Goal: Task Accomplishment & Management: Manage account settings

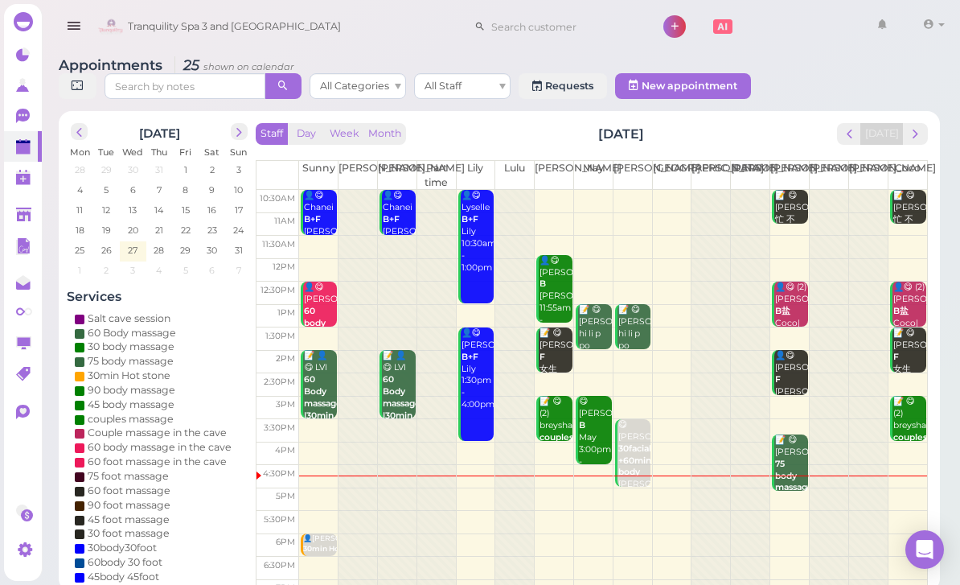
click at [915, 142] on button "next" at bounding box center [915, 134] width 25 height 22
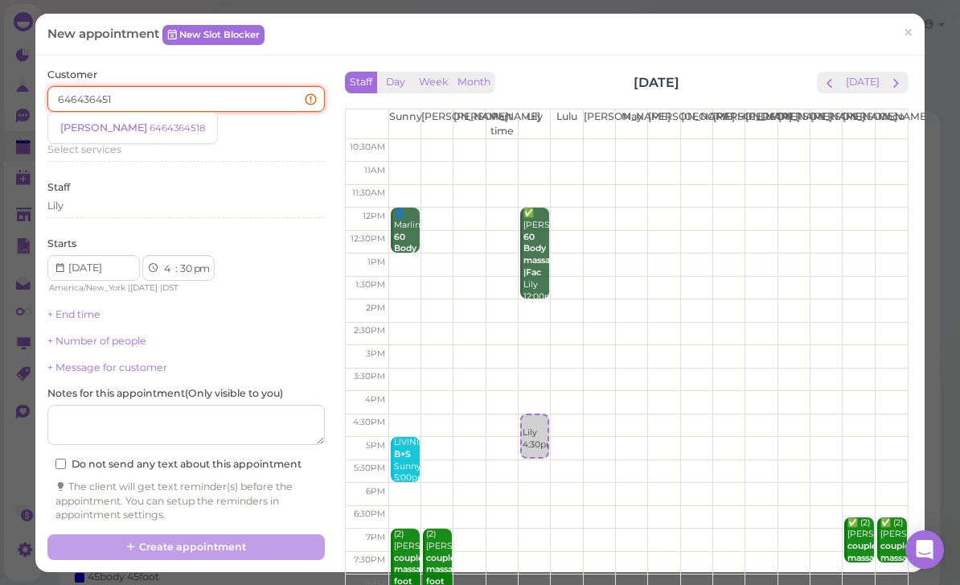
type input "6464364518"
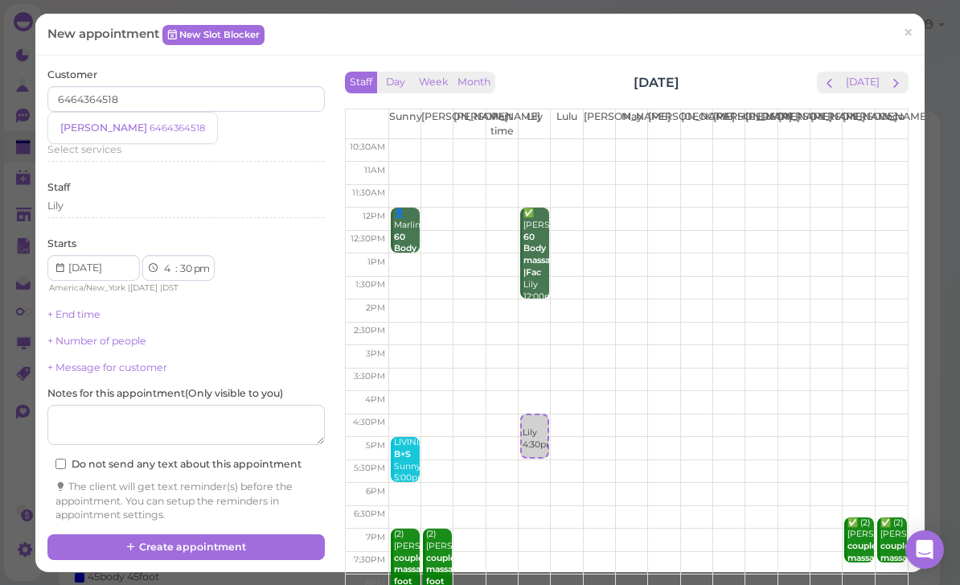
click at [150, 124] on small "6464364518" at bounding box center [178, 127] width 56 height 11
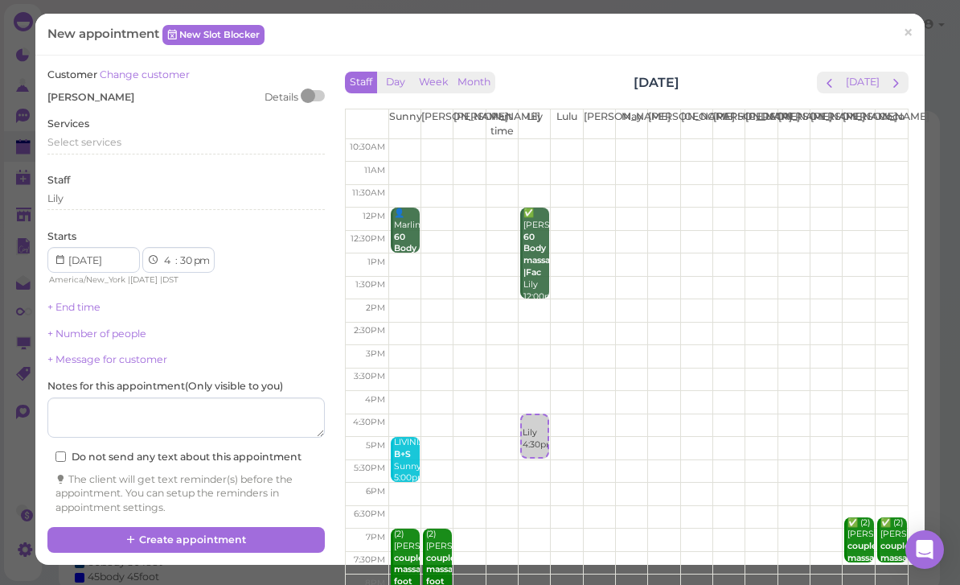
click at [108, 143] on span "Select services" at bounding box center [84, 142] width 74 height 12
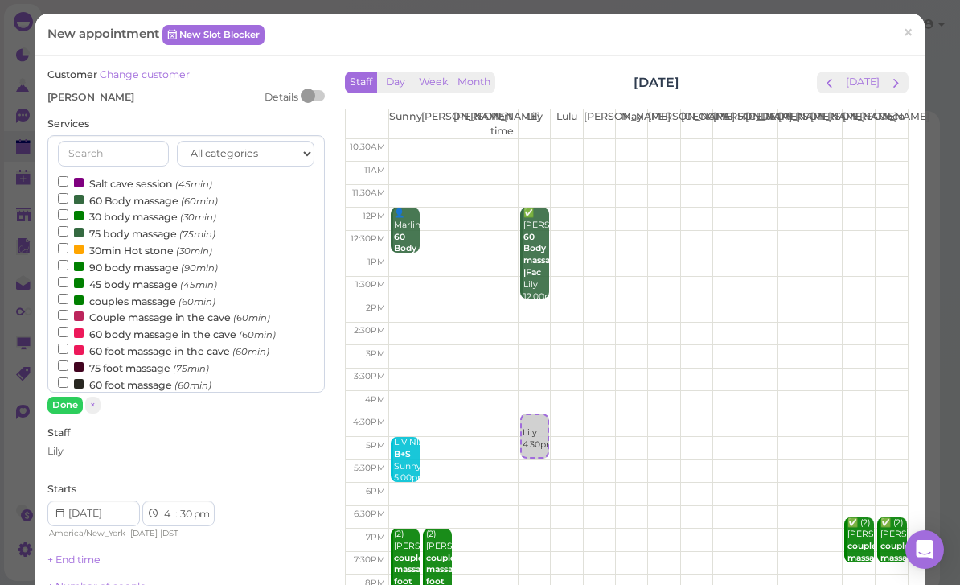
click at [136, 199] on label "60 Body massage (60min)" at bounding box center [138, 199] width 160 height 17
click at [68, 199] on input "60 Body massage (60min)" at bounding box center [63, 198] width 10 height 10
click at [64, 397] on button "Done" at bounding box center [64, 405] width 35 height 17
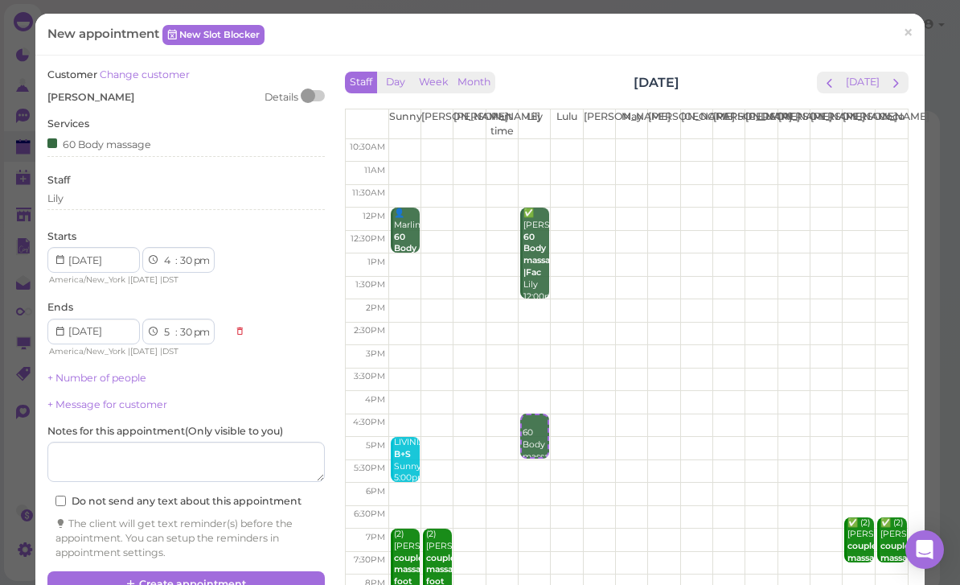
click at [127, 191] on div "Lily" at bounding box center [186, 198] width 278 height 14
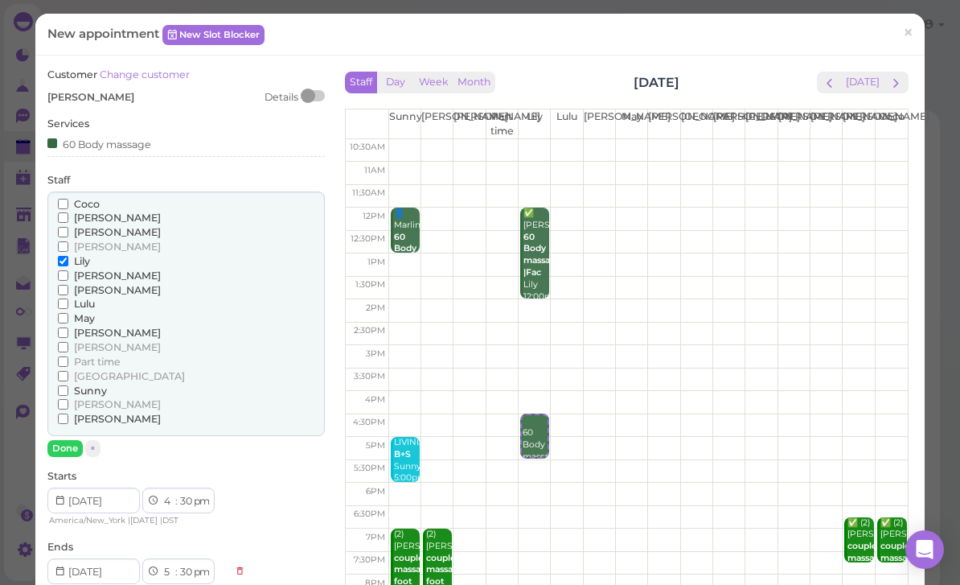
click at [89, 286] on span "[PERSON_NAME]" at bounding box center [117, 290] width 87 height 12
click at [68, 286] on input "[PERSON_NAME]" at bounding box center [63, 290] width 10 height 10
click at [88, 298] on span "Lulu" at bounding box center [84, 304] width 21 height 12
click at [68, 298] on input "Lulu" at bounding box center [63, 303] width 10 height 10
click at [62, 440] on button "Done" at bounding box center [64, 448] width 35 height 17
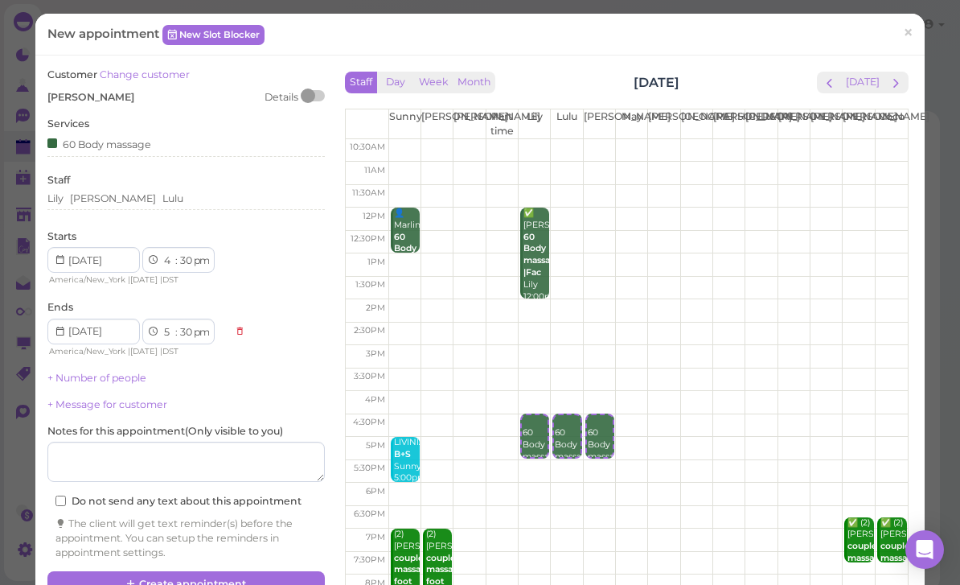
click at [249, 576] on button "Create appointment" at bounding box center [186, 584] width 278 height 26
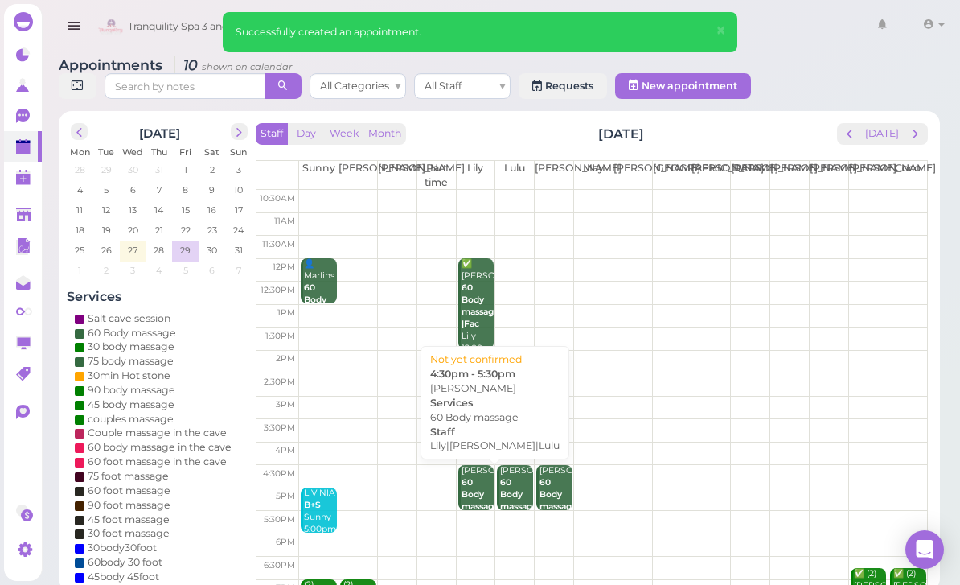
click at [475, 494] on b "60 Body massage" at bounding box center [481, 494] width 38 height 35
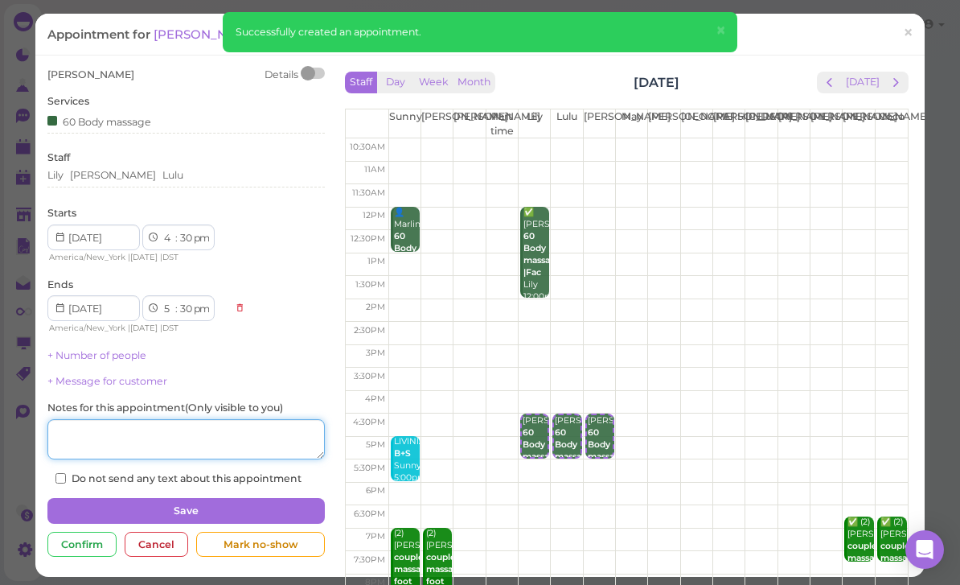
click at [227, 442] on textarea at bounding box center [186, 439] width 278 height 40
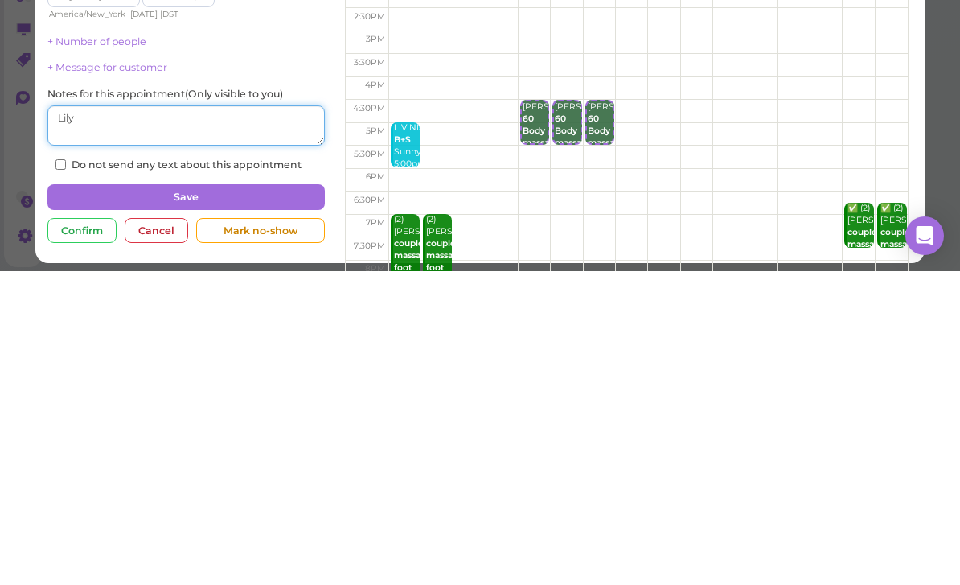
type textarea "Lily"
click at [225, 498] on button "Save" at bounding box center [186, 511] width 278 height 26
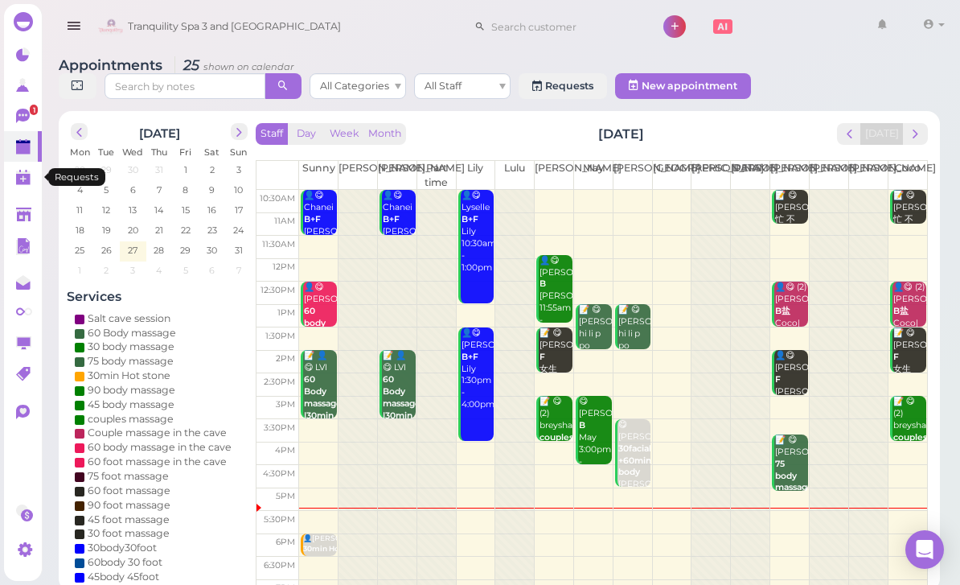
click at [13, 168] on link "0" at bounding box center [23, 177] width 38 height 31
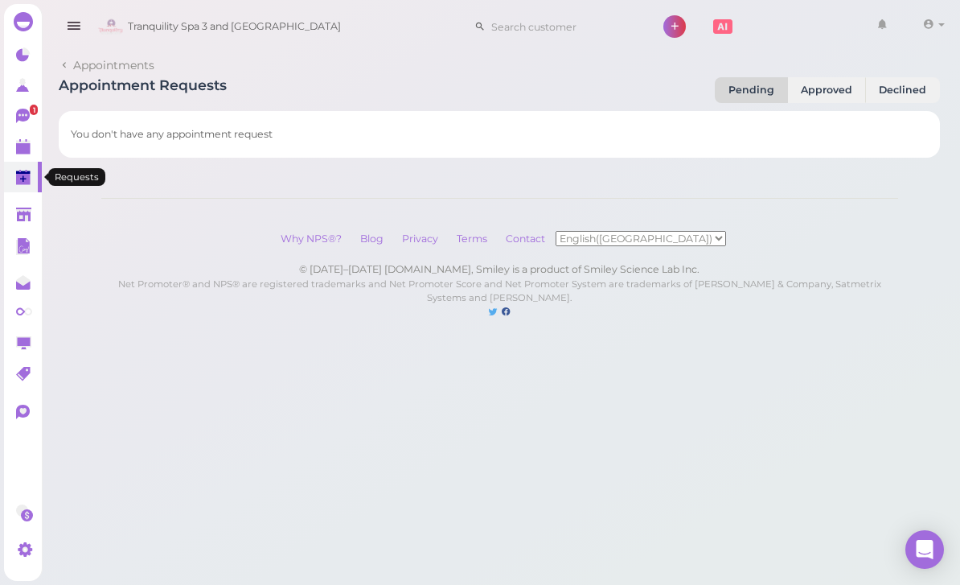
scroll to position [51, 0]
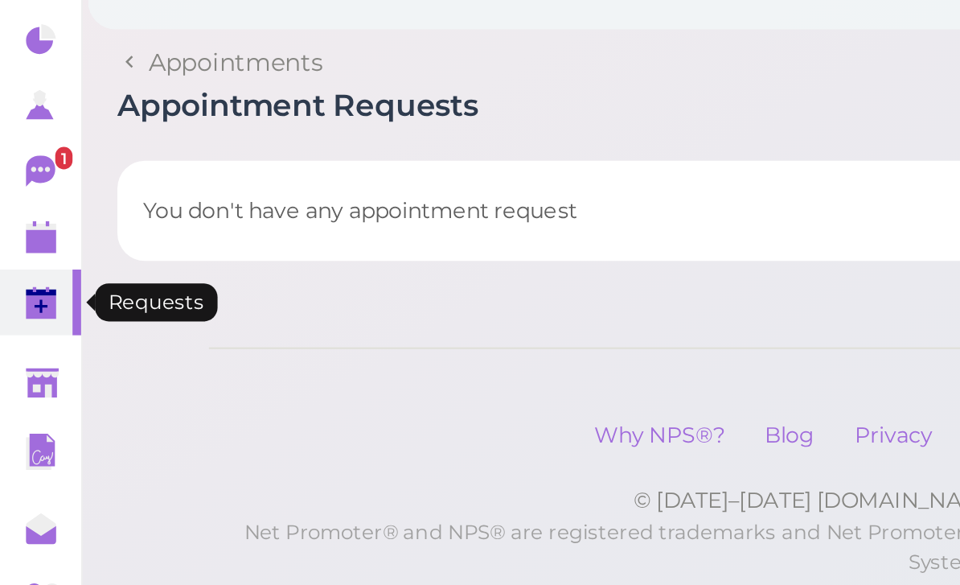
click at [27, 109] on icon at bounding box center [24, 117] width 17 height 17
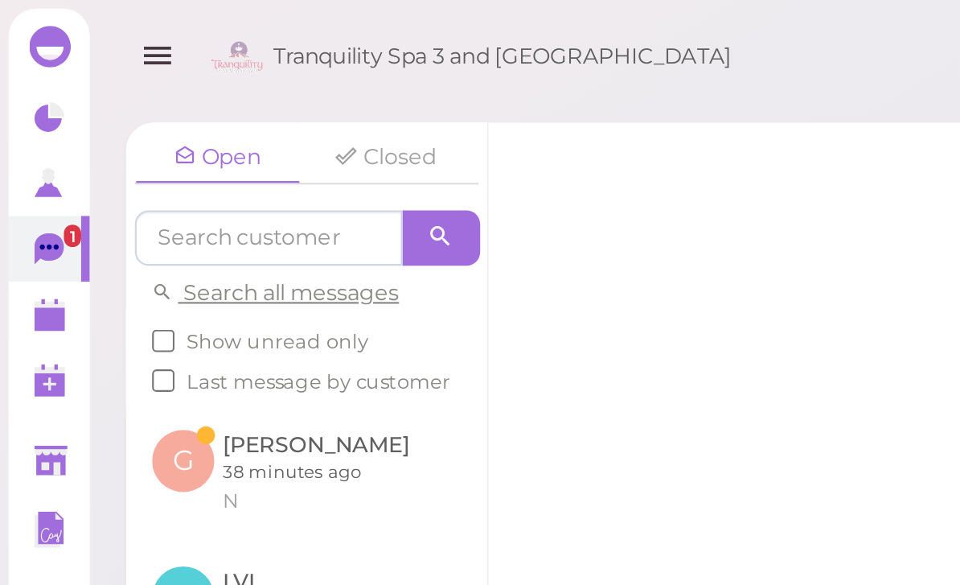
click at [154, 213] on link at bounding box center [143, 219] width 168 height 63
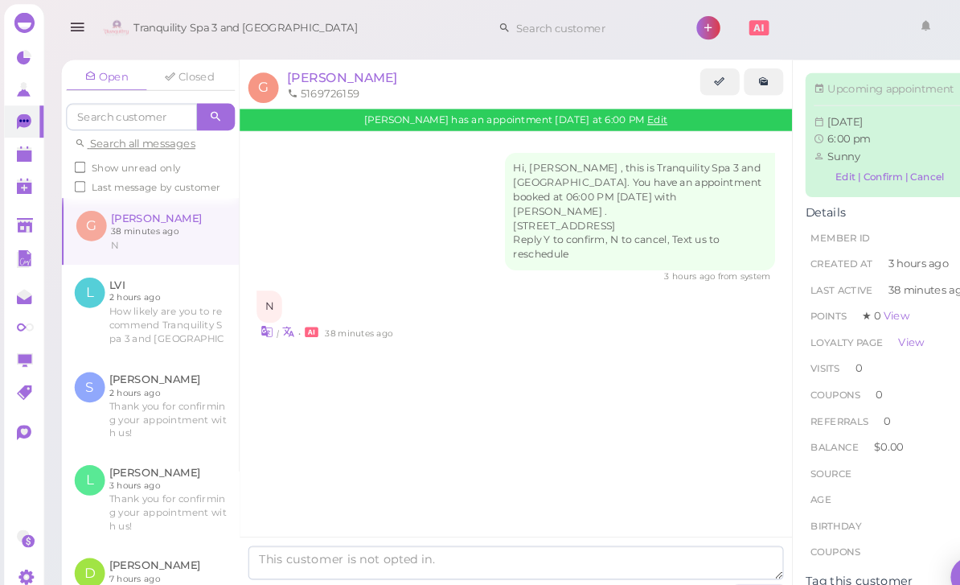
click at [295, 68] on span "[PERSON_NAME]" at bounding box center [325, 73] width 105 height 15
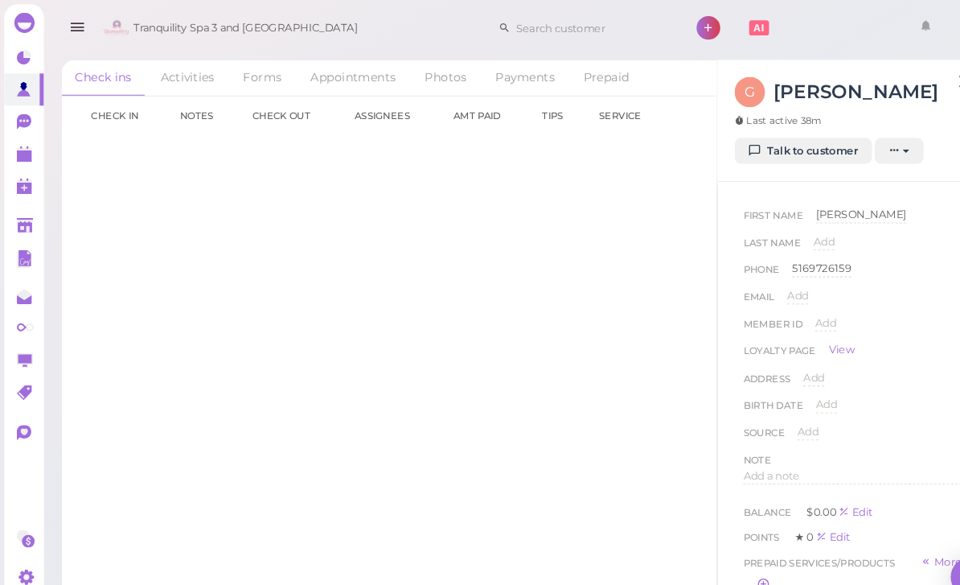
click at [339, 80] on link "Appointments" at bounding box center [336, 74] width 107 height 34
click at [121, 139] on link "08-27 6:00pm" at bounding box center [118, 143] width 69 height 12
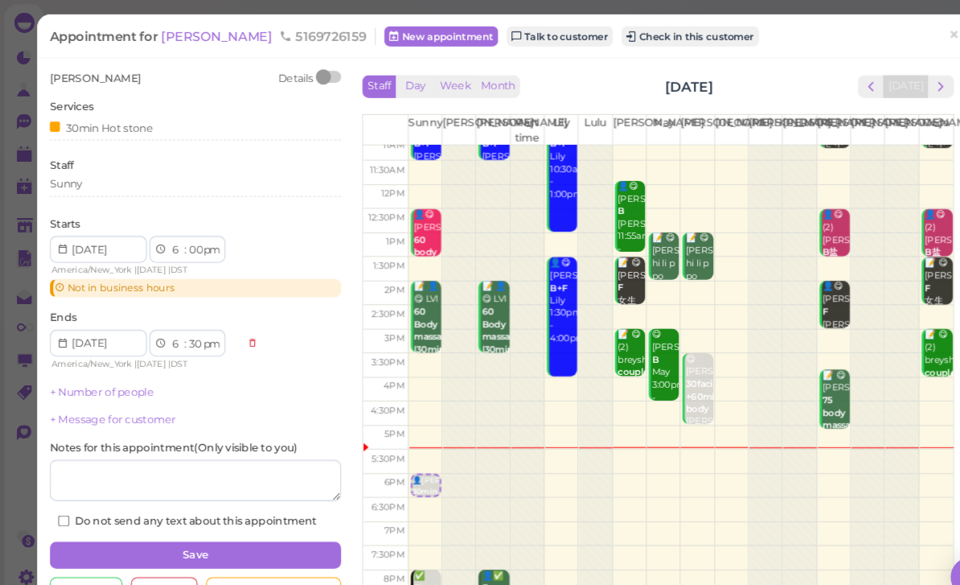
scroll to position [31, 0]
click at [161, 552] on div "Cancel" at bounding box center [157, 562] width 64 height 26
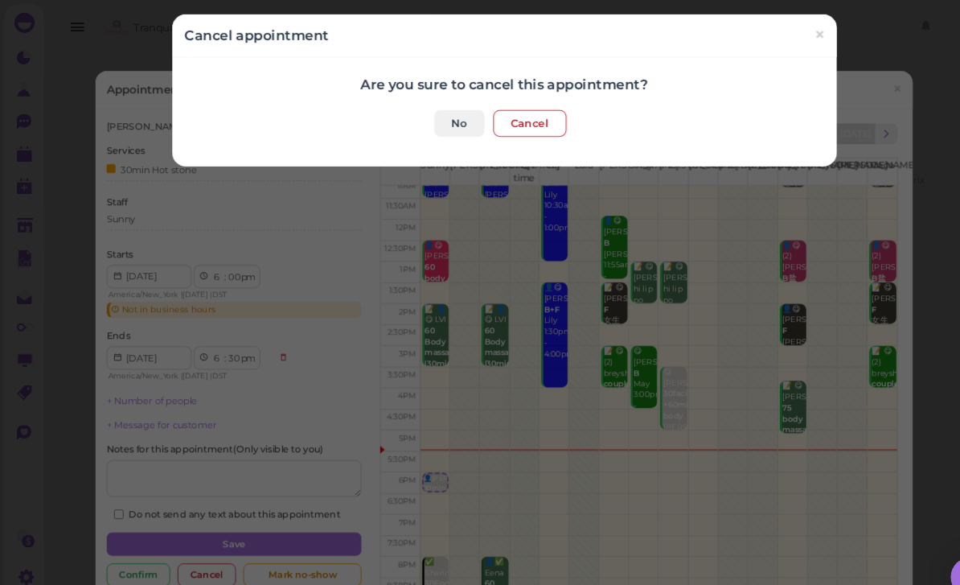
click at [506, 114] on button "Cancel" at bounding box center [505, 118] width 70 height 26
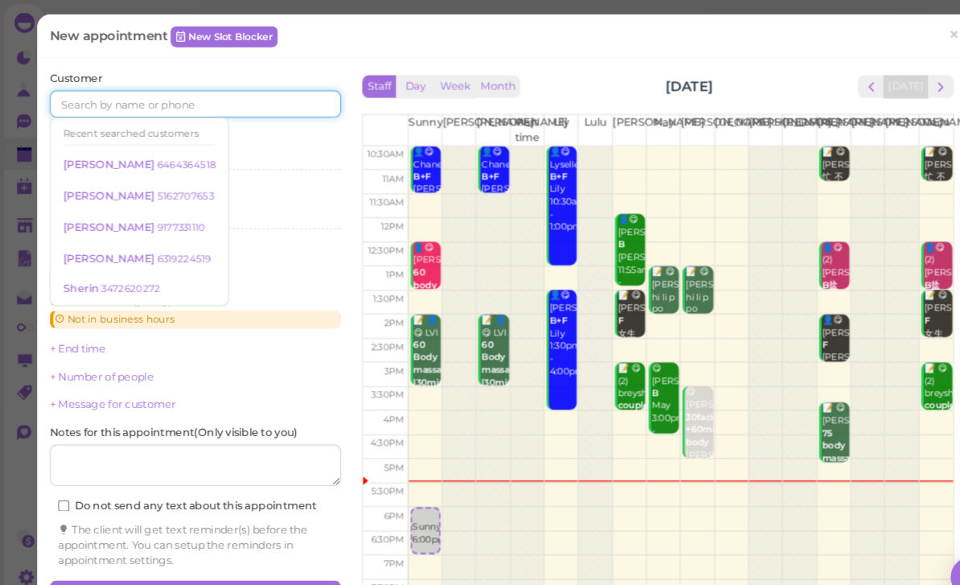
scroll to position [4, 0]
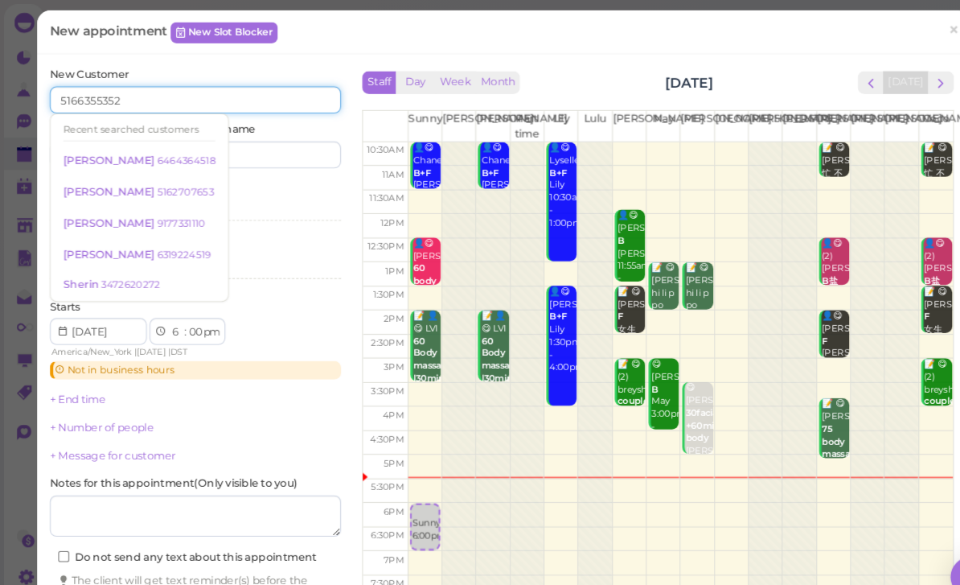
type input "5166355352"
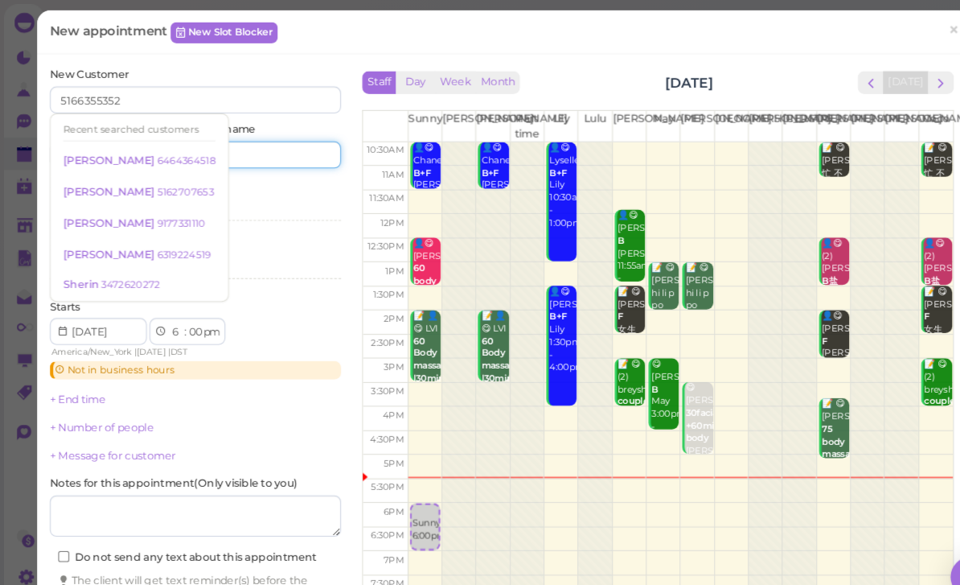
click at [259, 151] on input at bounding box center [258, 147] width 134 height 26
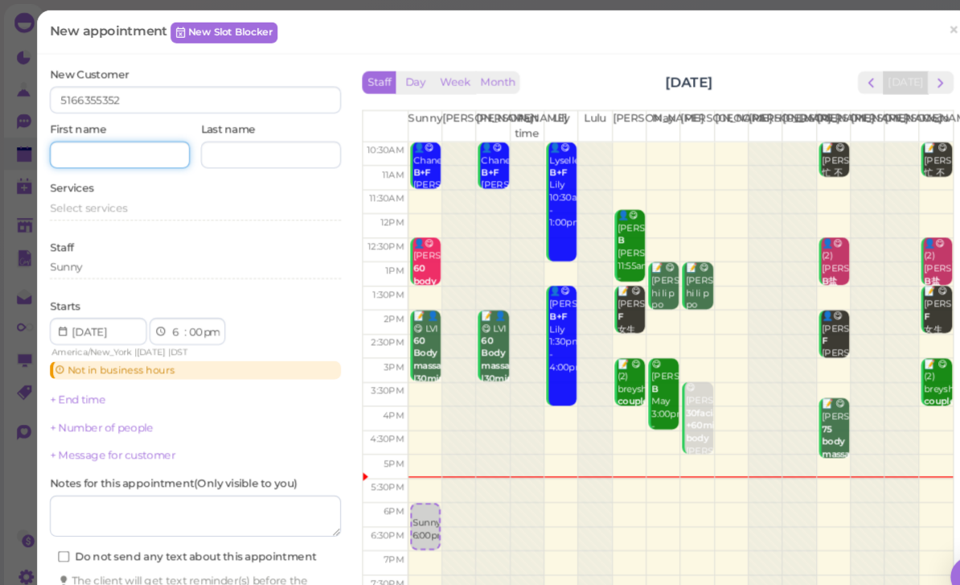
click at [117, 144] on input at bounding box center [114, 147] width 134 height 26
click at [105, 203] on div "Select services" at bounding box center [186, 200] width 278 height 19
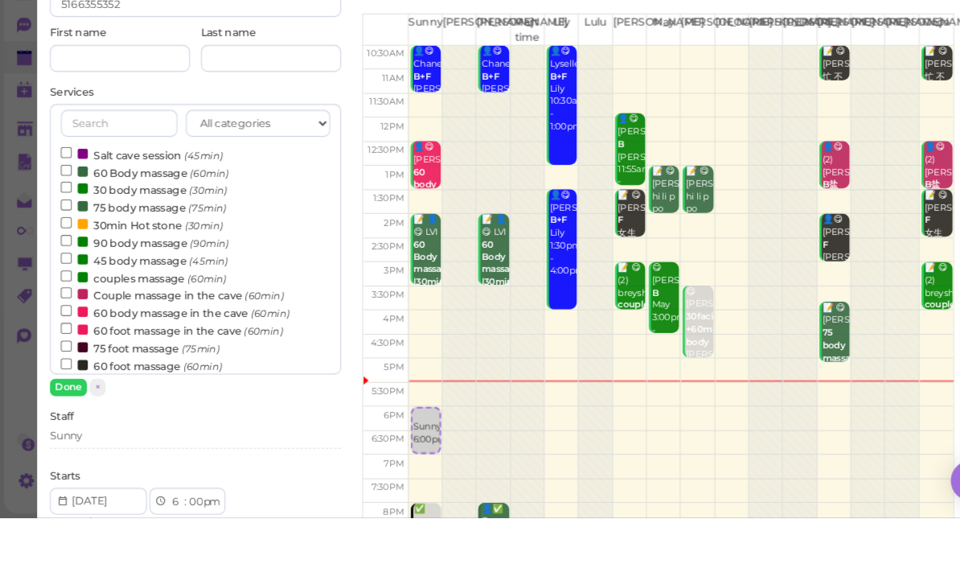
click at [138, 263] on label "30 body massage (30min)" at bounding box center [137, 271] width 158 height 17
click at [68, 265] on input "30 body massage (30min)" at bounding box center [63, 270] width 10 height 10
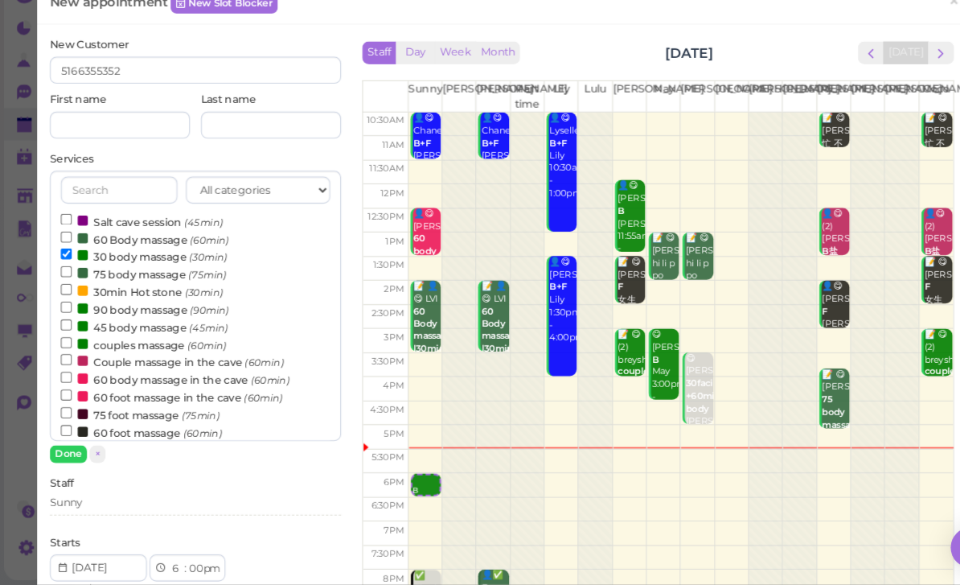
click at [77, 452] on button "Done" at bounding box center [64, 460] width 35 height 17
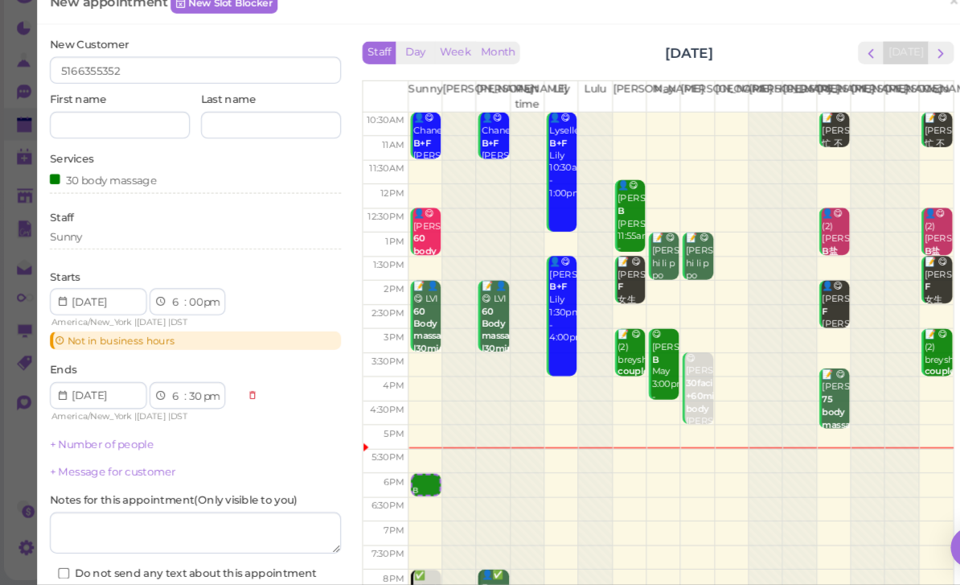
click at [65, 191] on div "30 body massage" at bounding box center [186, 202] width 278 height 22
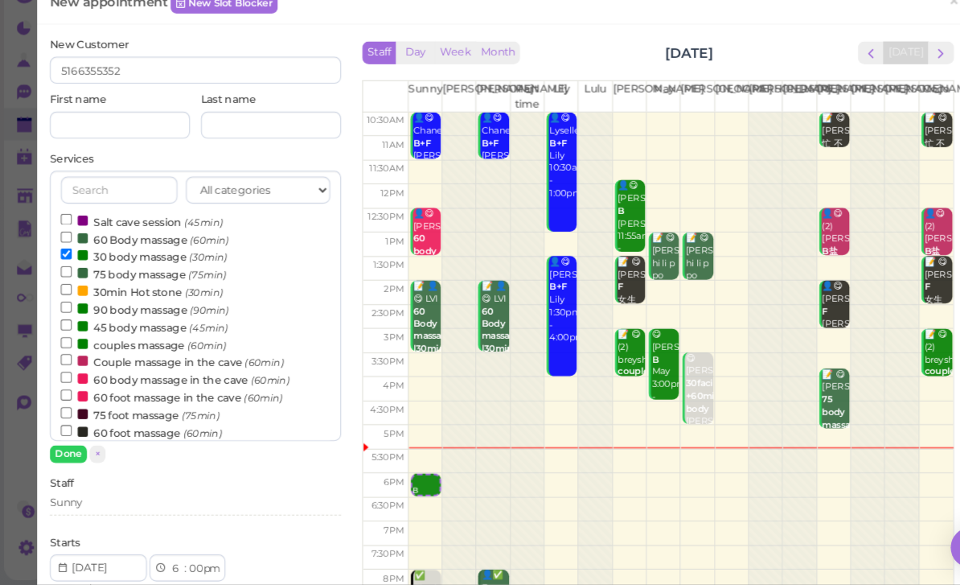
click at [125, 247] on label "60 Body massage (60min)" at bounding box center [138, 255] width 160 height 17
click at [68, 249] on input "60 Body massage (60min)" at bounding box center [63, 254] width 10 height 10
select select "7"
click at [130, 263] on label "30 body massage (30min)" at bounding box center [137, 271] width 158 height 17
click at [68, 265] on input "30 body massage (30min)" at bounding box center [63, 270] width 10 height 10
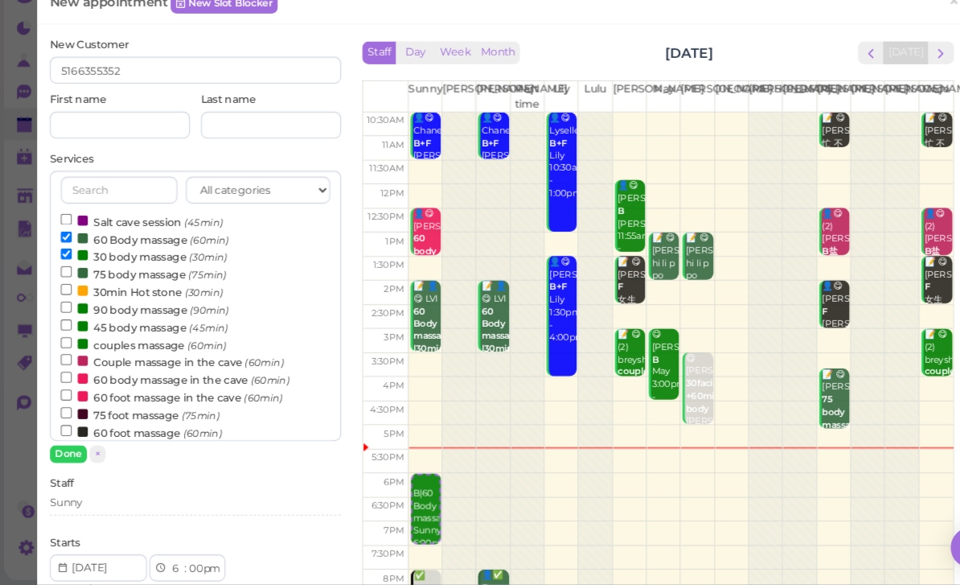
select select "00"
click at [72, 452] on button "Done" at bounding box center [64, 460] width 35 height 17
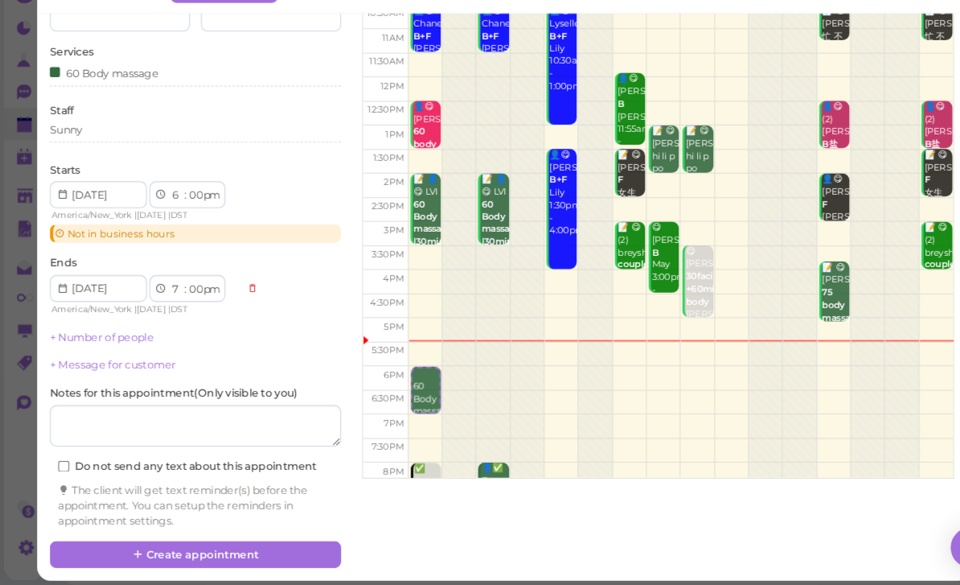
scroll to position [105, 0]
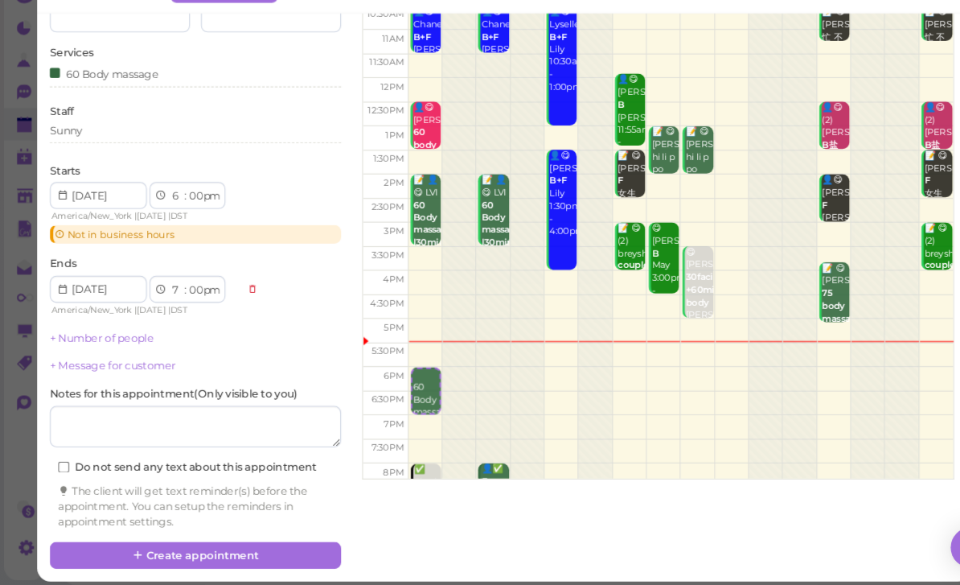
click at [236, 544] on button "Create appointment" at bounding box center [186, 557] width 278 height 26
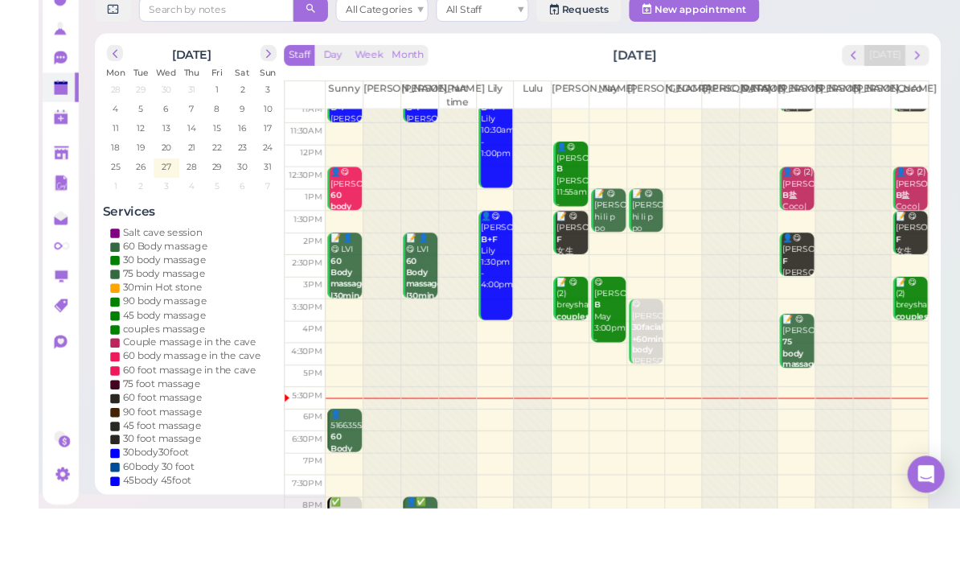
scroll to position [57, 0]
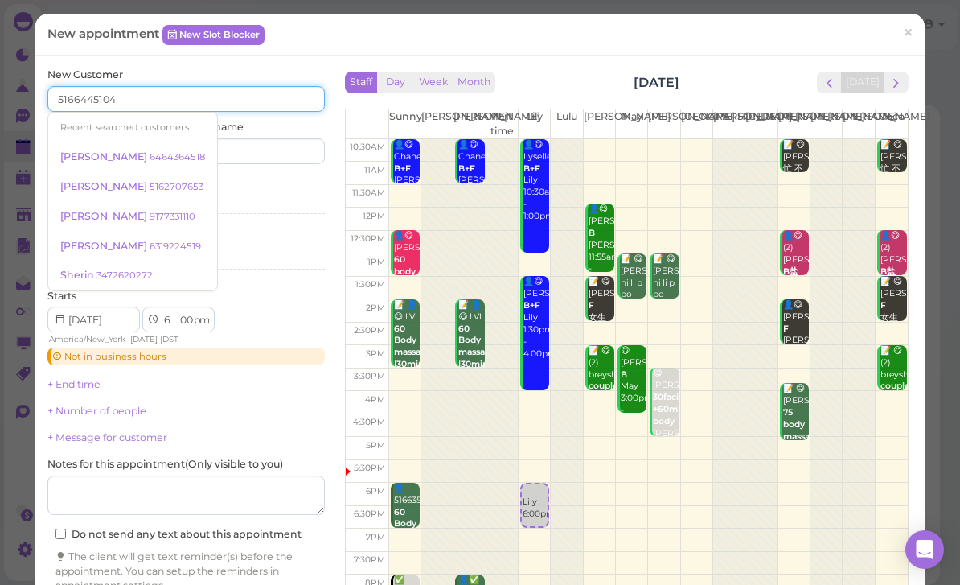
type input "5166445104"
click at [271, 142] on input at bounding box center [258, 151] width 134 height 26
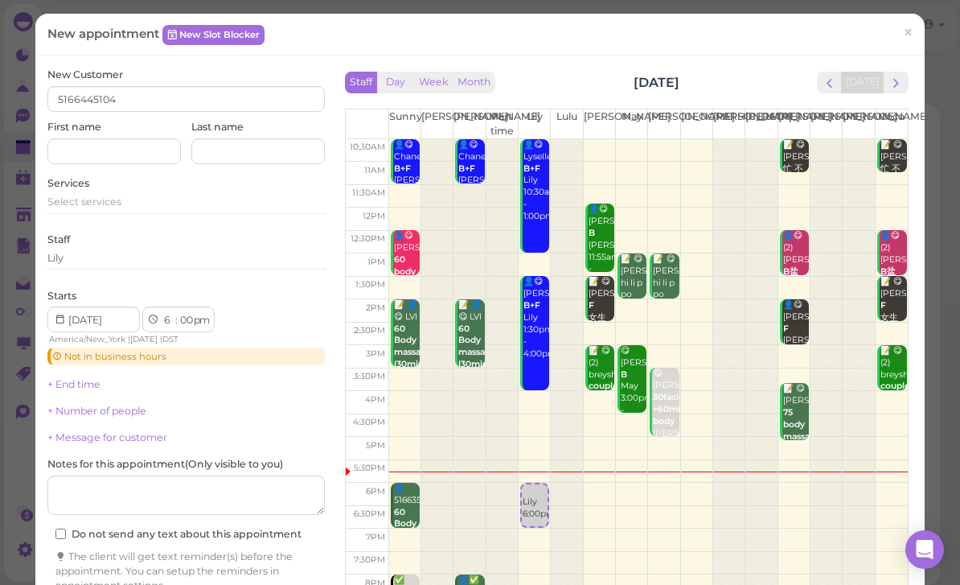
click at [109, 198] on span "Select services" at bounding box center [84, 201] width 74 height 12
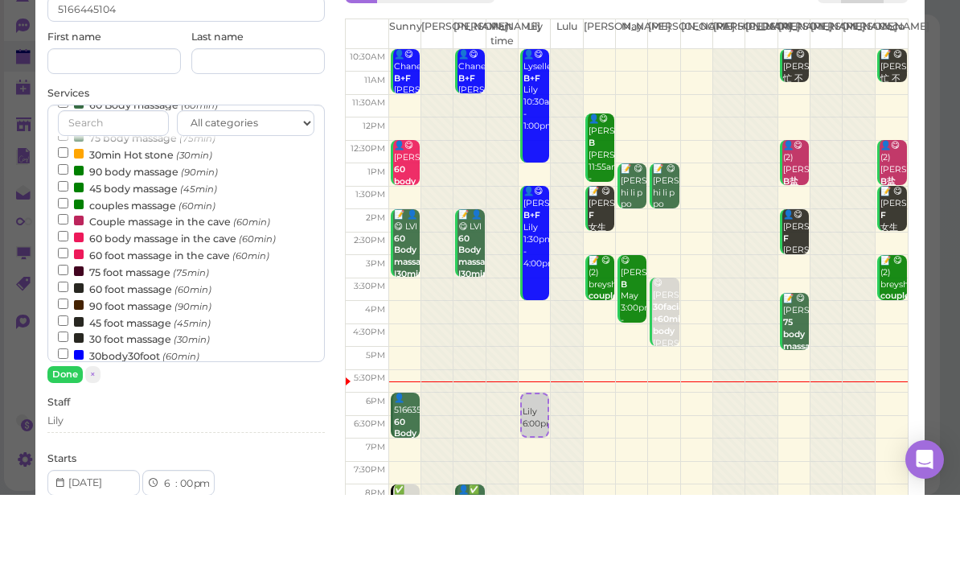
scroll to position [66, 0]
click at [142, 286] on label "couples massage (60min)" at bounding box center [137, 294] width 158 height 17
click at [68, 287] on input "couples massage (60min)" at bounding box center [63, 292] width 10 height 10
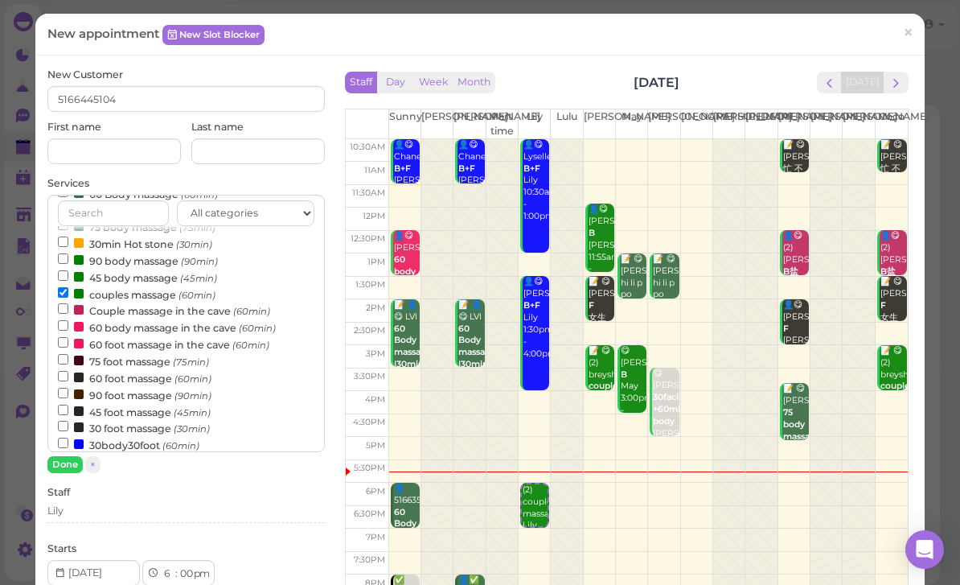
scroll to position [0, 0]
click at [72, 463] on button "Done" at bounding box center [64, 464] width 35 height 17
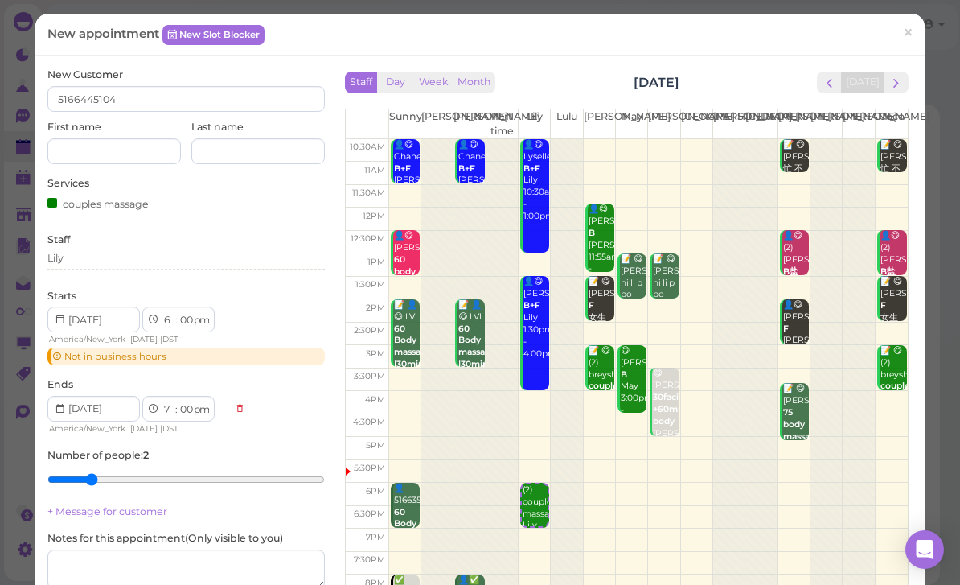
click at [115, 257] on div "Lily" at bounding box center [186, 258] width 278 height 14
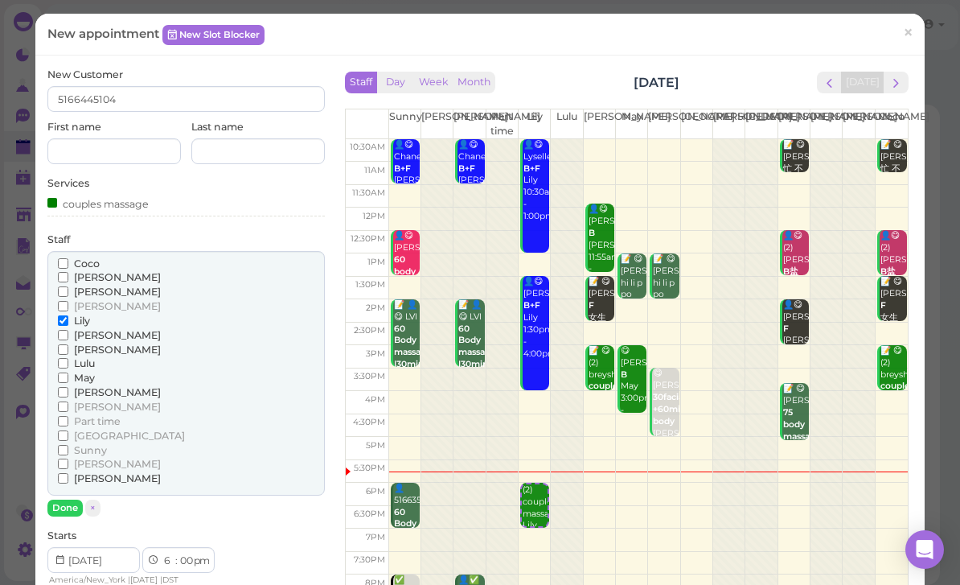
click at [88, 343] on span "[PERSON_NAME]" at bounding box center [117, 349] width 87 height 12
click at [68, 344] on input "[PERSON_NAME]" at bounding box center [63, 349] width 10 height 10
click at [72, 500] on button "Done" at bounding box center [64, 508] width 35 height 17
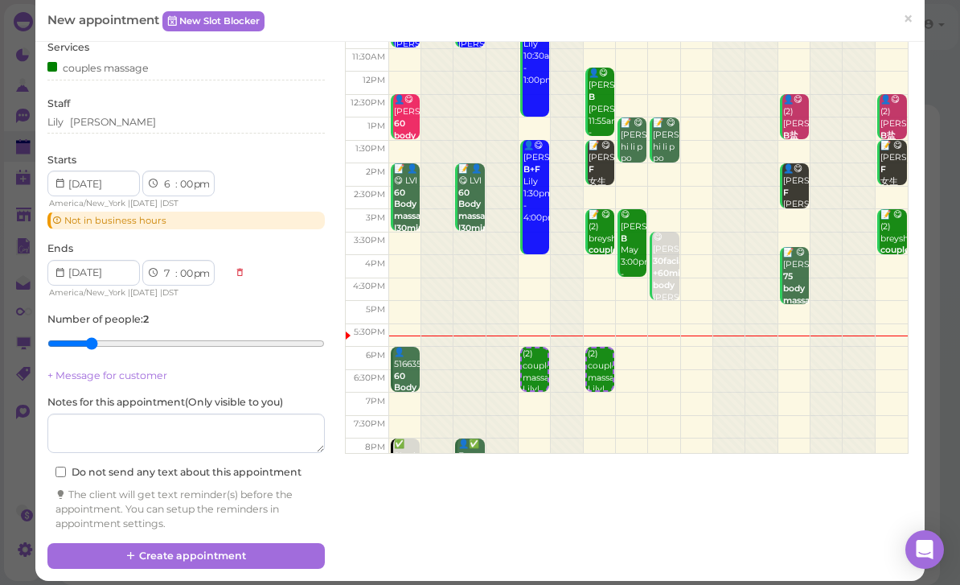
scroll to position [135, 0]
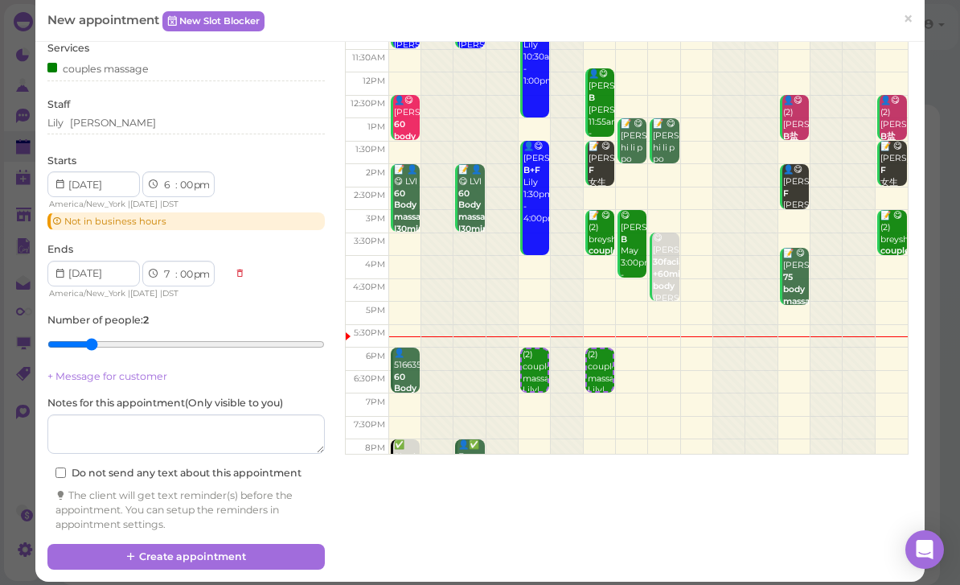
click at [229, 552] on button "Create appointment" at bounding box center [186, 557] width 278 height 26
